Goal: Communication & Community: Answer question/provide support

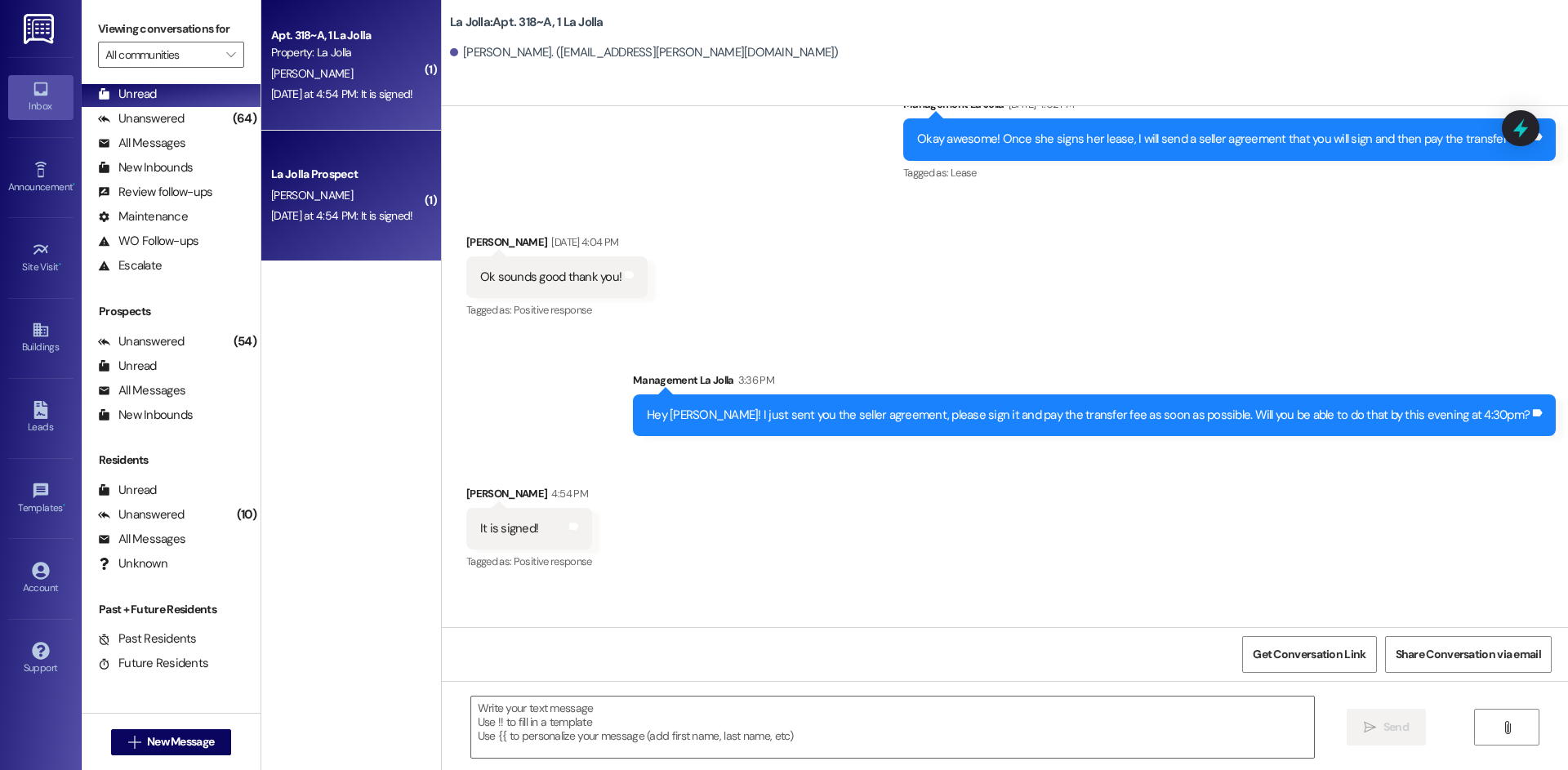
scroll to position [8464, 0]
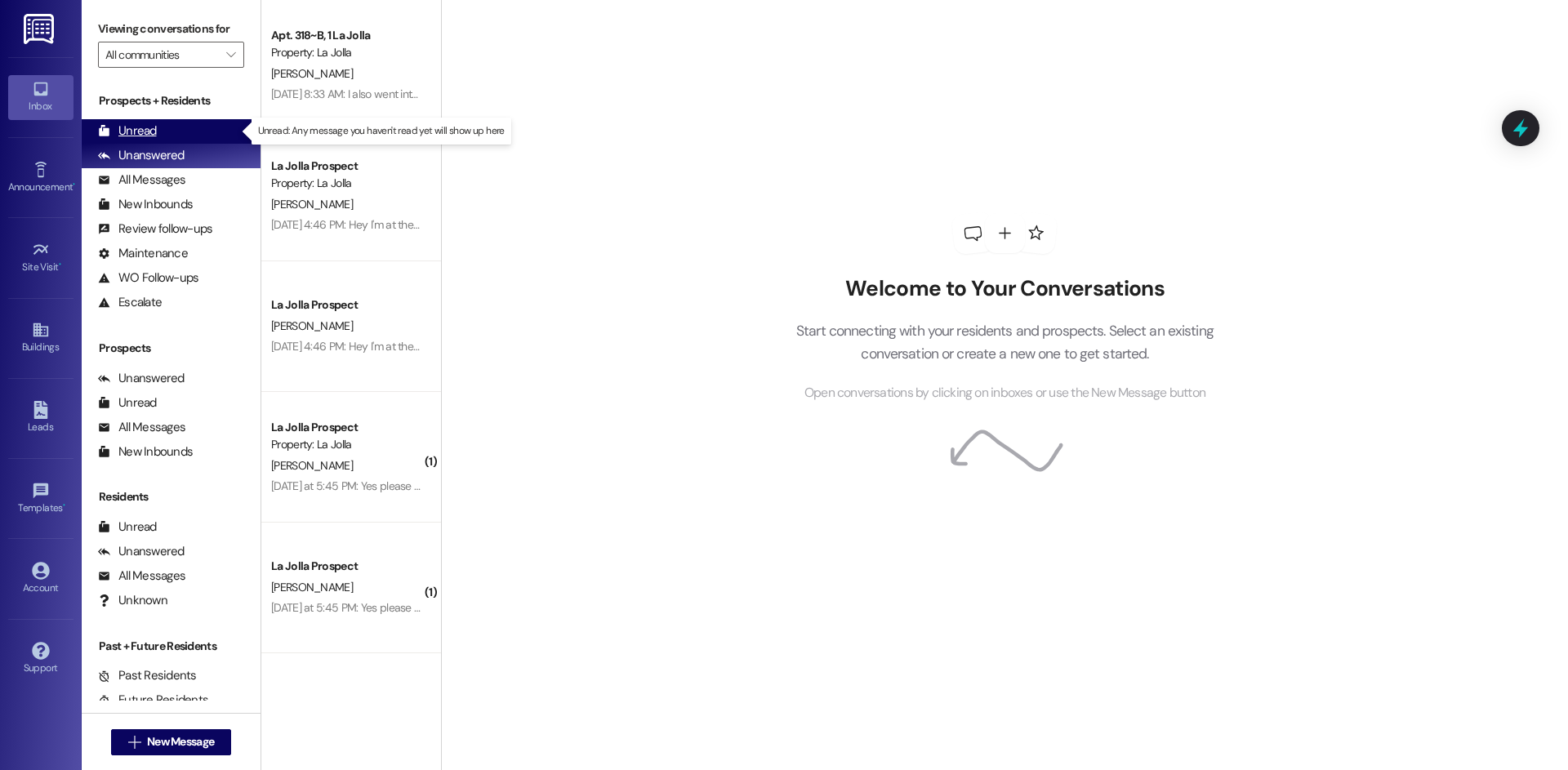
click at [205, 125] on div "Unread (0)" at bounding box center [171, 132] width 178 height 24
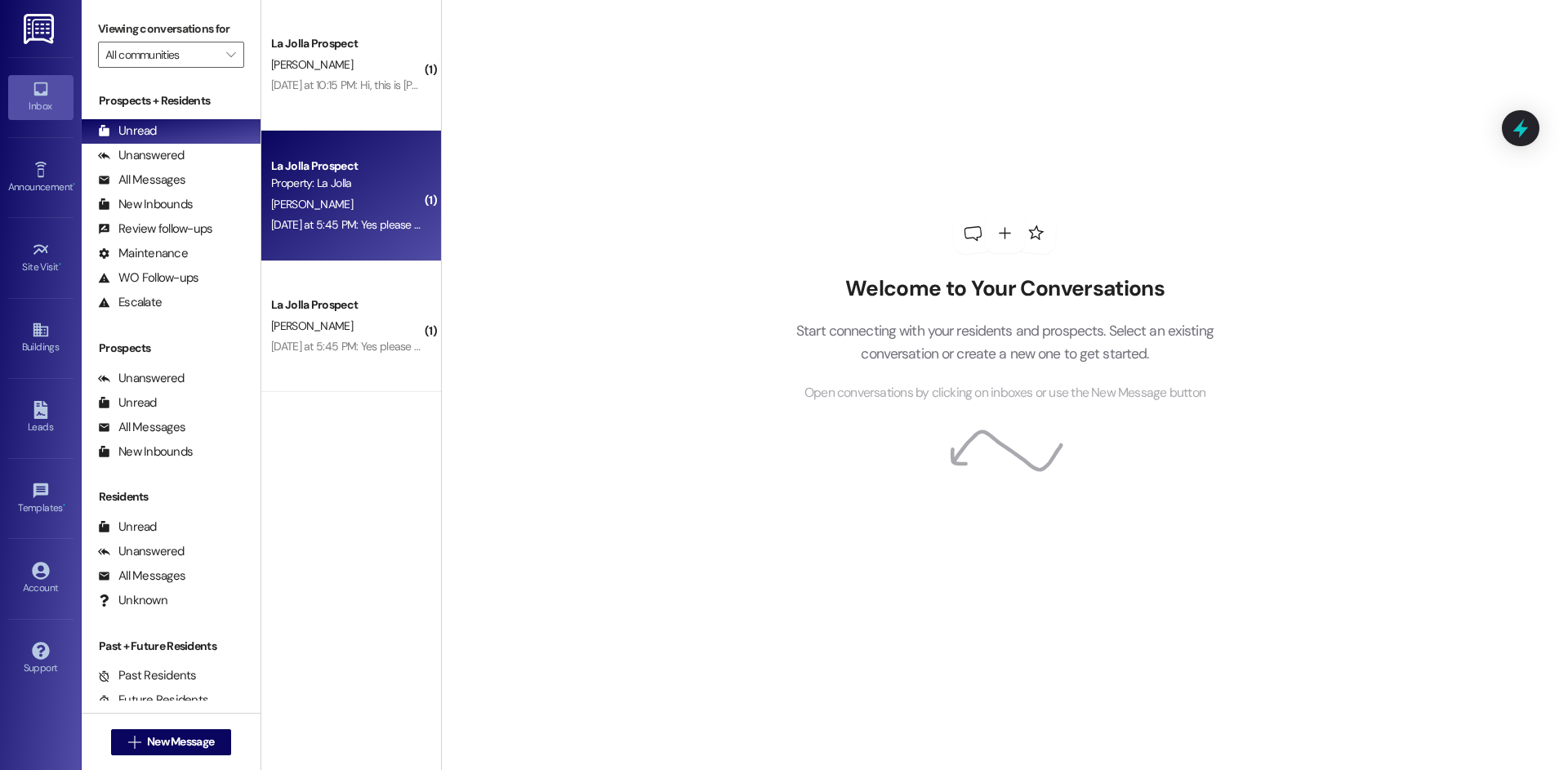
click at [363, 184] on div "Property: La Jolla" at bounding box center [347, 184] width 151 height 17
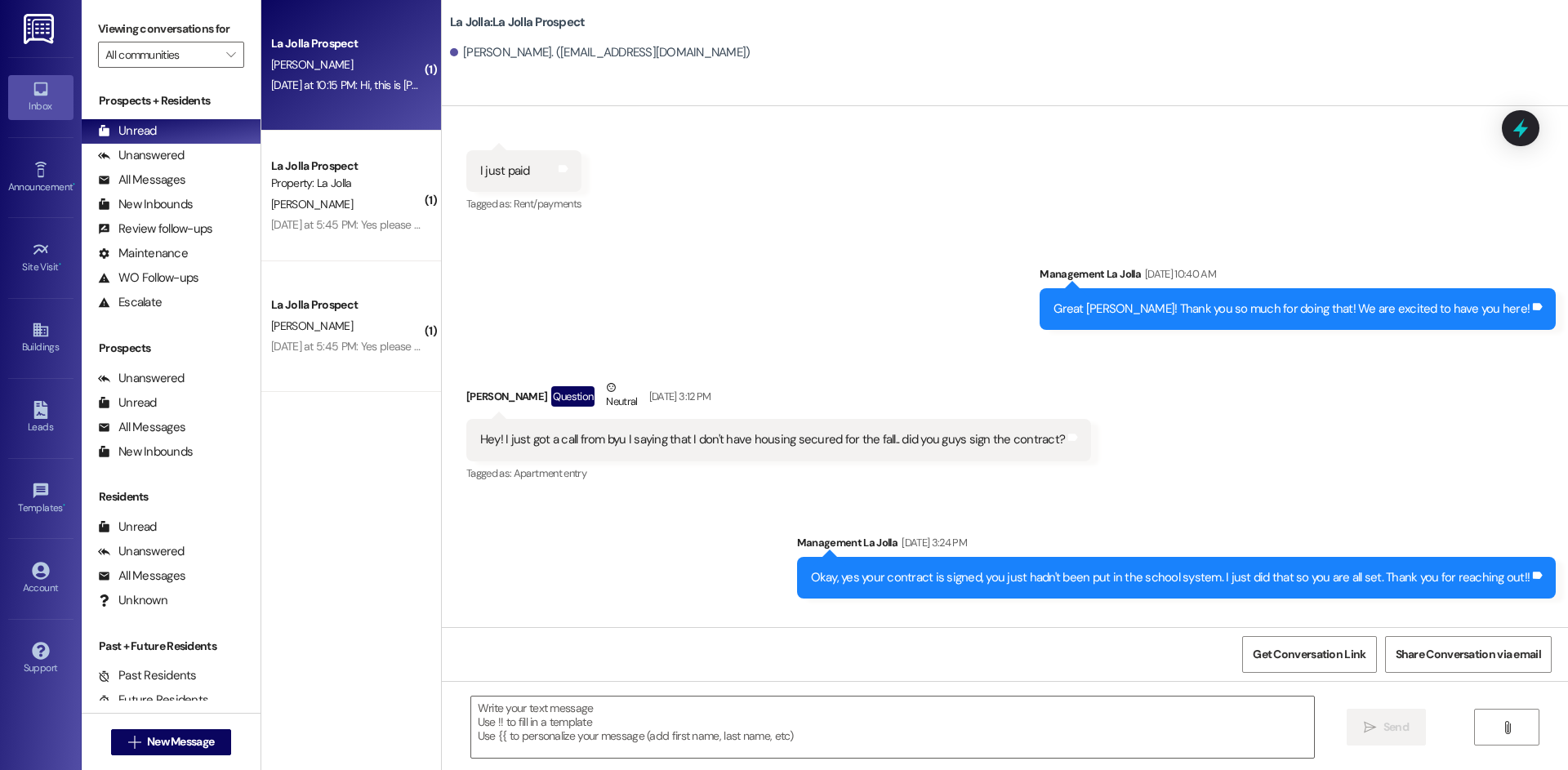
scroll to position [2104, 0]
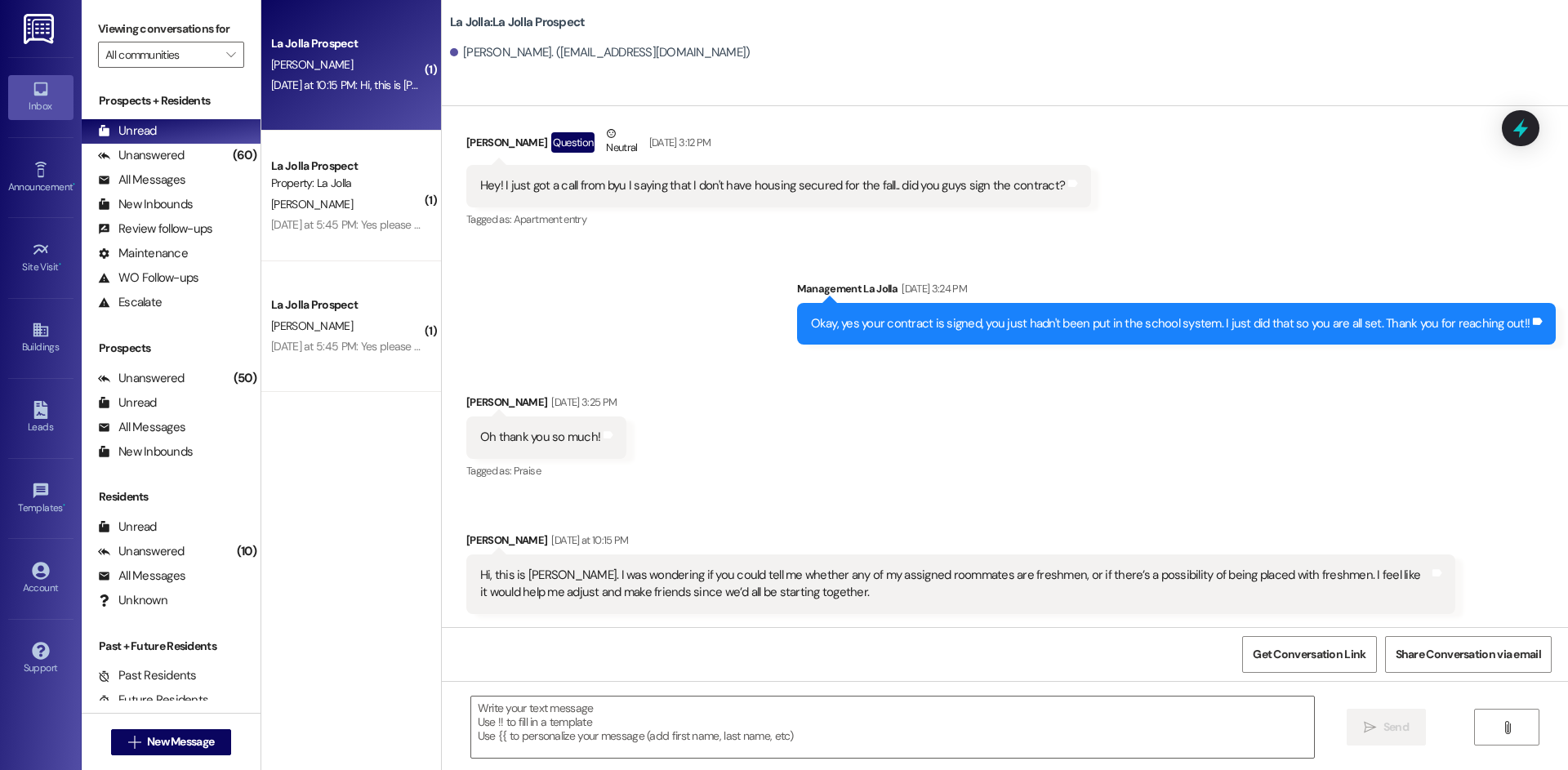
click at [426, 496] on div "( 1 ) La Jolla Prospect [PERSON_NAME] [DATE] at 10:15 PM: Hi, this is [PERSON_N…" at bounding box center [351, 327] width 179 height 654
click at [598, 734] on textarea at bounding box center [892, 727] width 843 height 61
click at [525, 719] on textarea "Hi [PERSON_NAME]," at bounding box center [892, 727] width 843 height 61
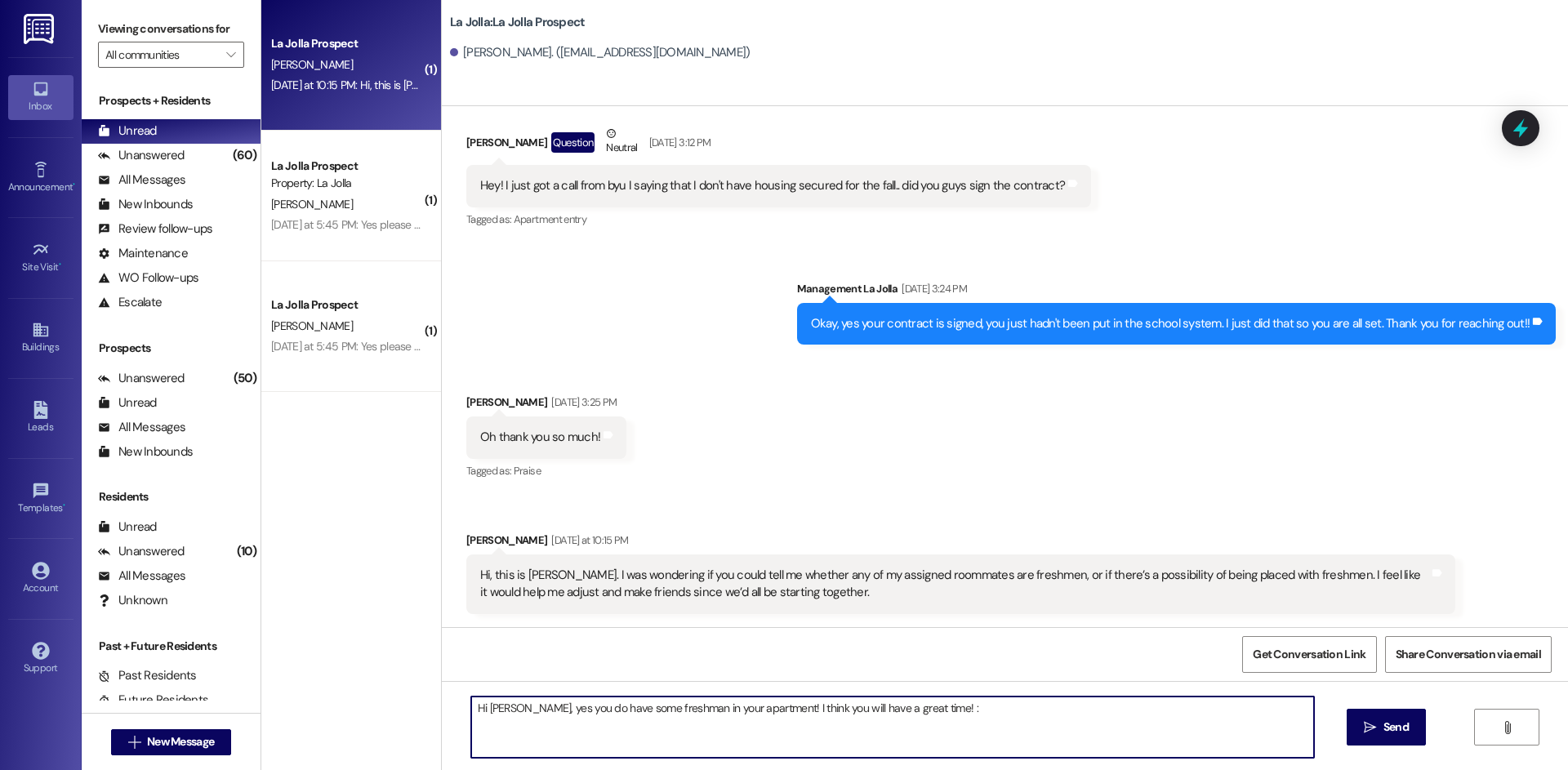
type textarea "Hi [PERSON_NAME], yes you do have some freshman in your apartment! I think you …"
